Goal: Task Accomplishment & Management: Manage account settings

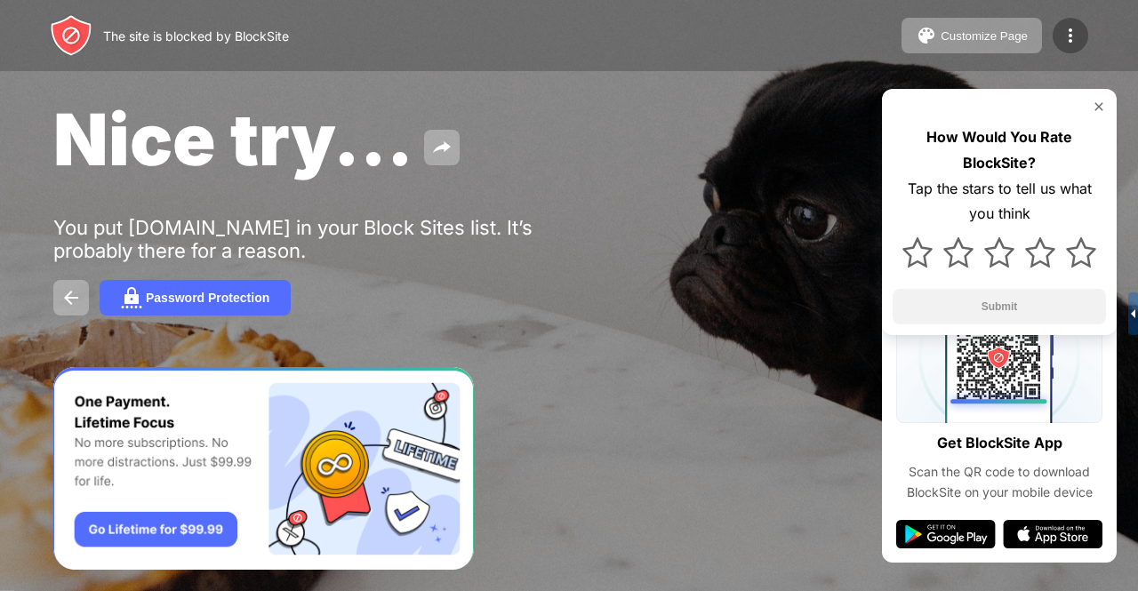
click at [1074, 37] on img at bounding box center [1070, 35] width 21 height 21
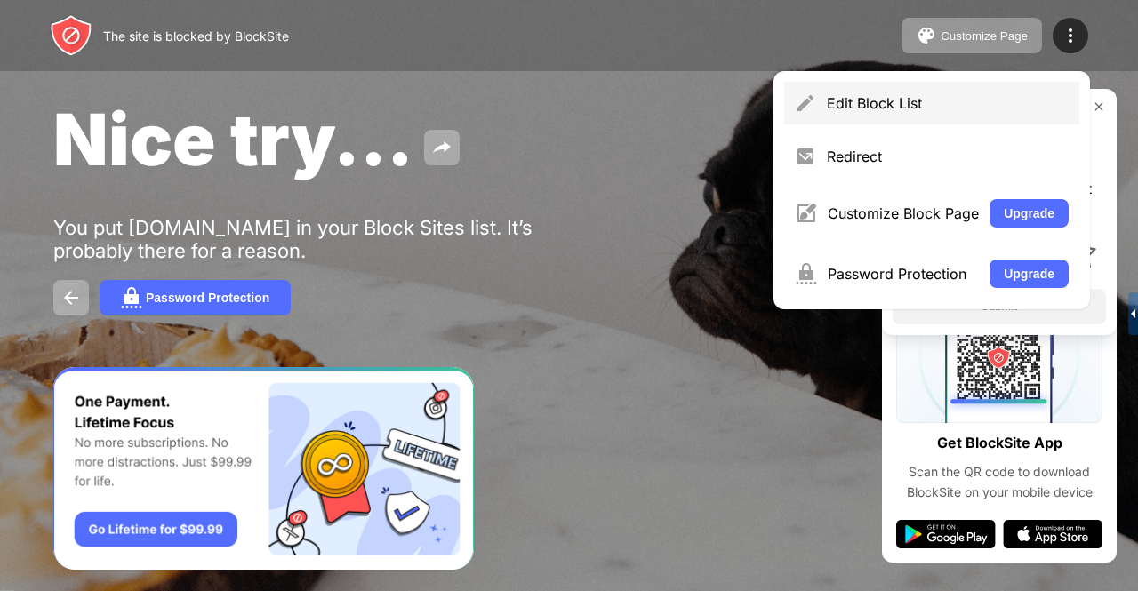
click at [841, 116] on div "Edit Block List" at bounding box center [931, 103] width 295 height 43
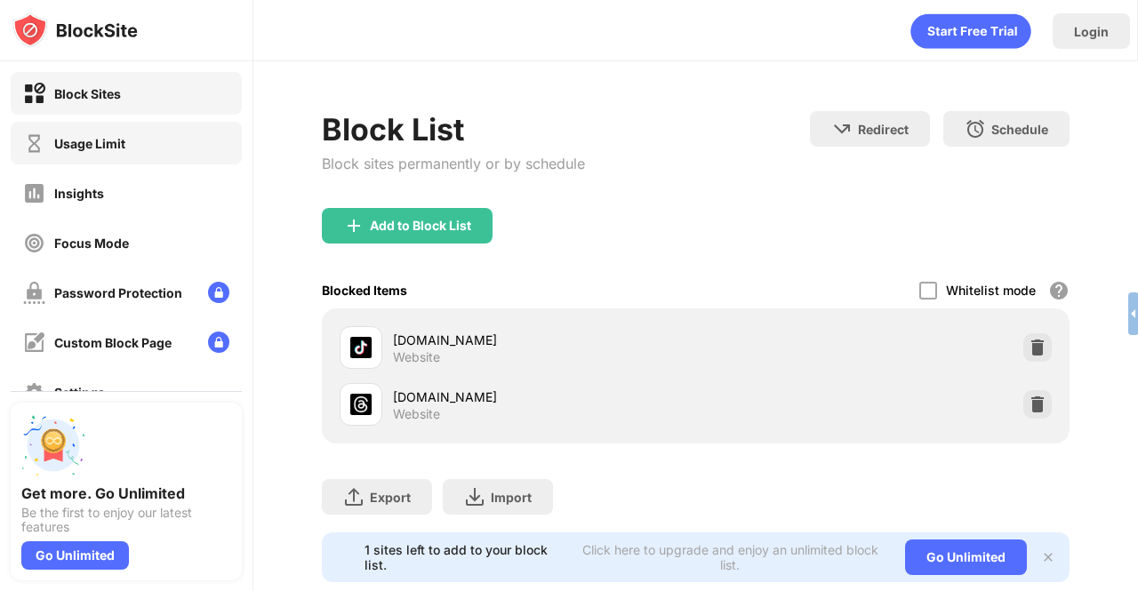
click at [69, 129] on div "Usage Limit" at bounding box center [126, 143] width 231 height 43
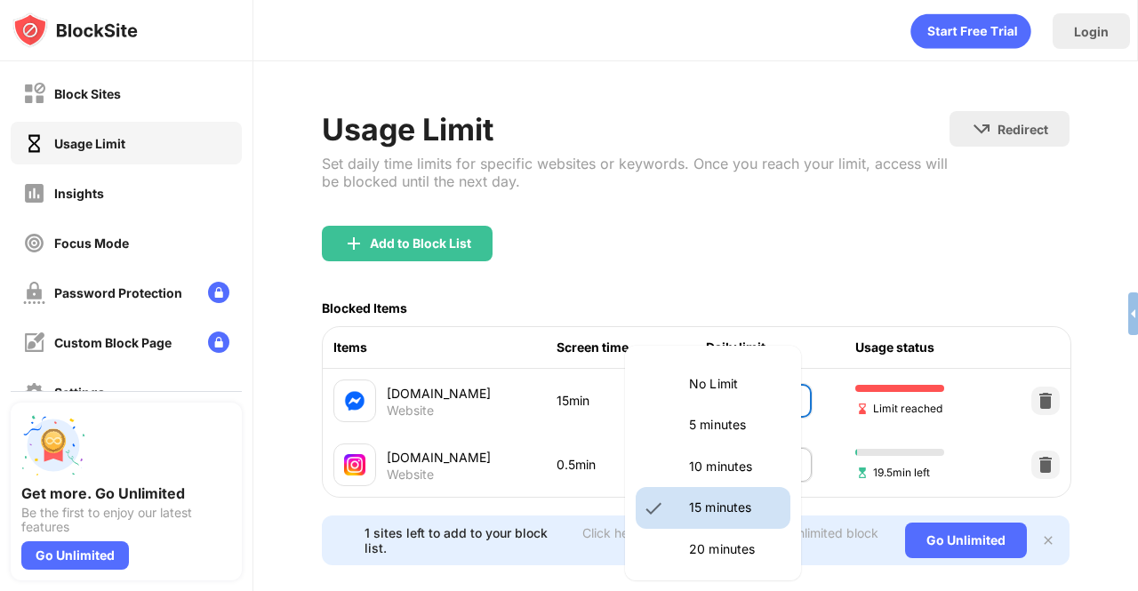
click at [729, 396] on body "Block Sites Usage Limit Insights Focus Mode Password Protection Custom Block Pa…" at bounding box center [569, 295] width 1138 height 591
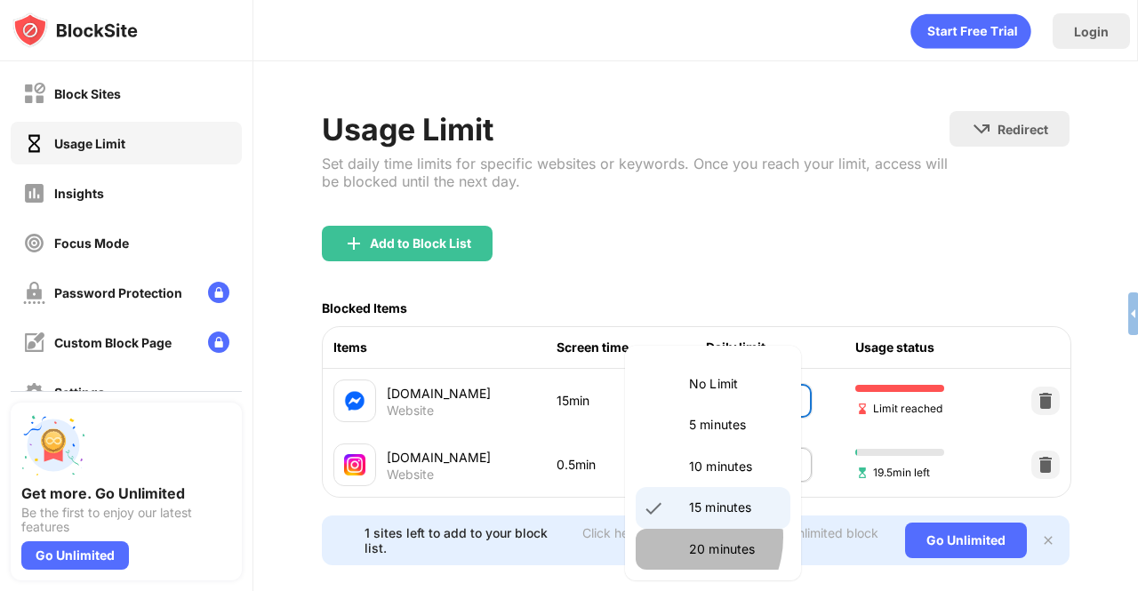
click at [673, 538] on li "20 minutes" at bounding box center [713, 549] width 155 height 41
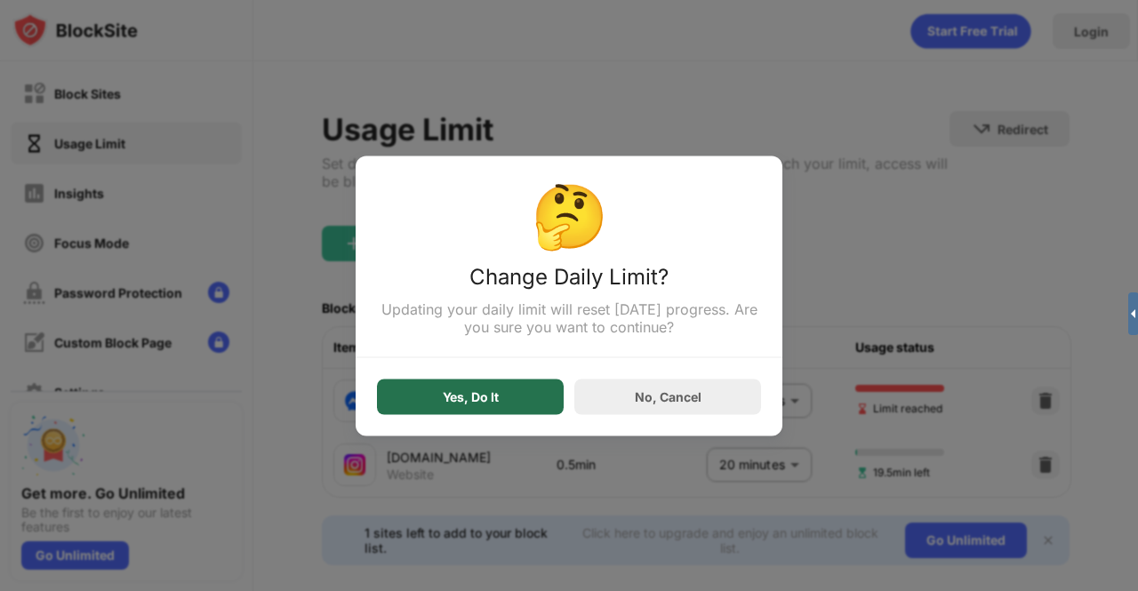
click at [491, 392] on div "Yes, Do It" at bounding box center [471, 396] width 56 height 14
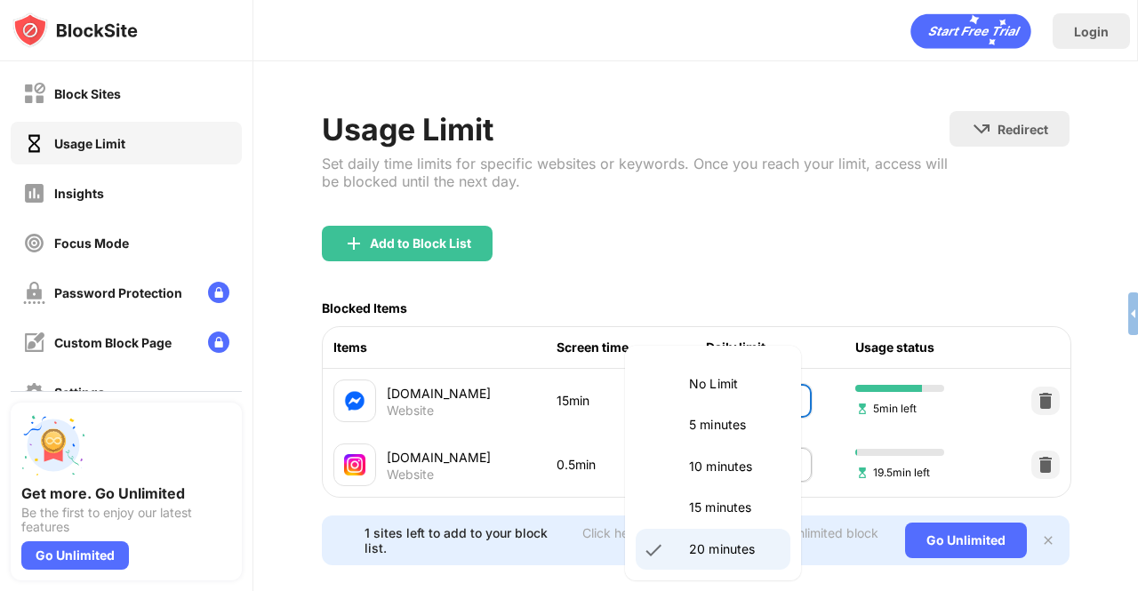
click at [758, 398] on body "Block Sites Usage Limit Insights Focus Mode Password Protection Custom Block Pa…" at bounding box center [569, 295] width 1138 height 591
click at [714, 507] on p "15 minutes" at bounding box center [734, 508] width 91 height 20
type input "**"
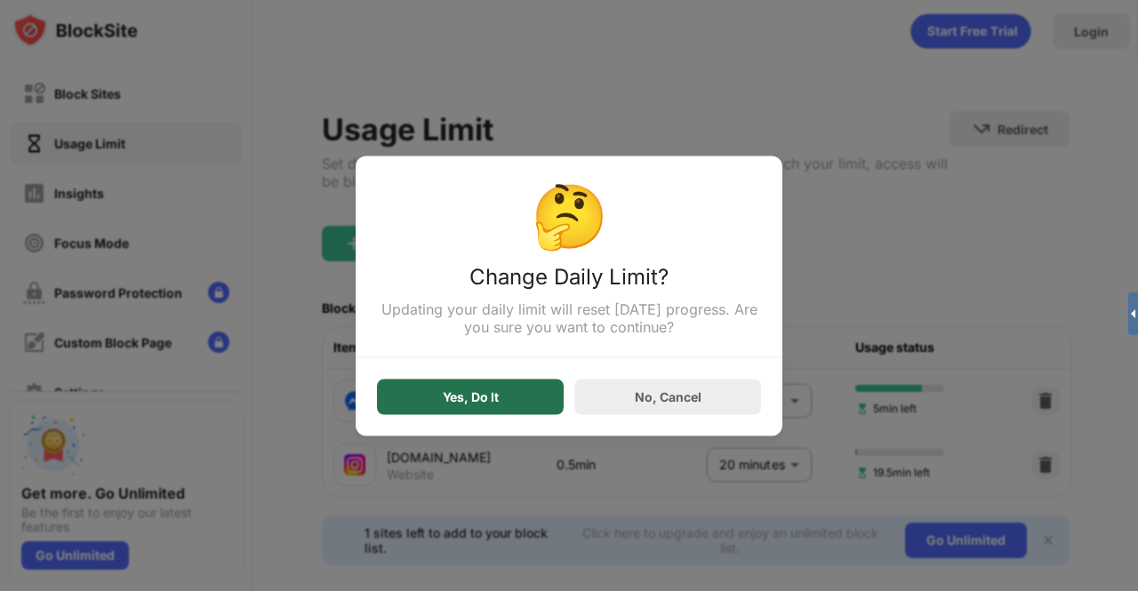
click at [499, 405] on div "Yes, Do It" at bounding box center [470, 397] width 187 height 36
